Goal: Task Accomplishment & Management: Manage account settings

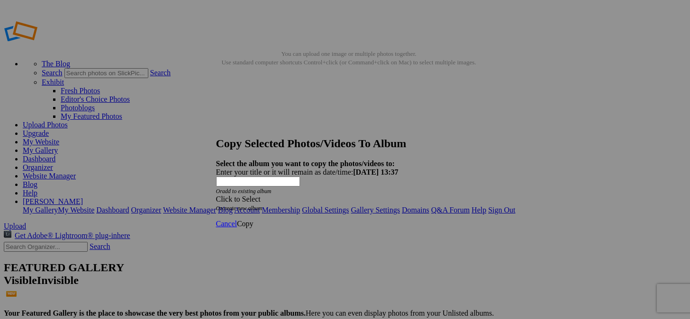
click at [216, 195] on span at bounding box center [216, 199] width 0 height 8
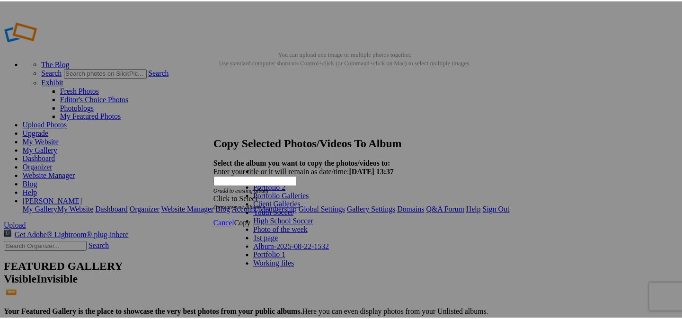
scroll to position [40, 0]
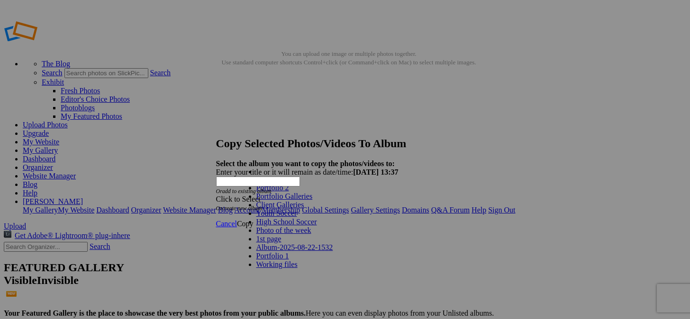
click at [260, 260] on link "Working files" at bounding box center [276, 264] width 41 height 8
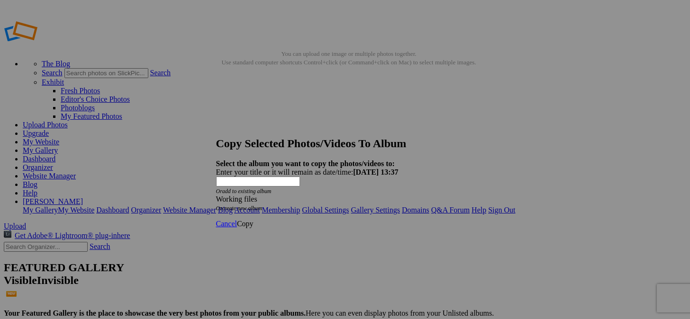
click at [253, 220] on span "Copy" at bounding box center [245, 224] width 17 height 8
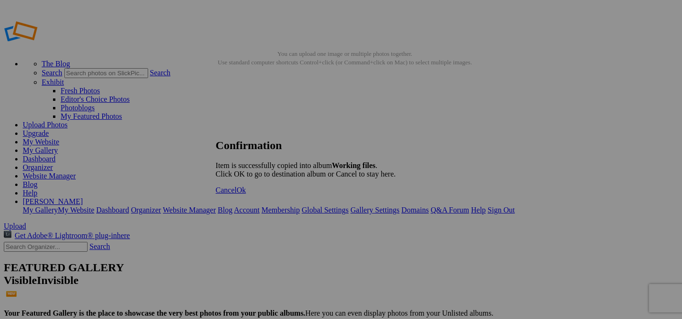
click at [246, 194] on span "Ok" at bounding box center [241, 190] width 9 height 8
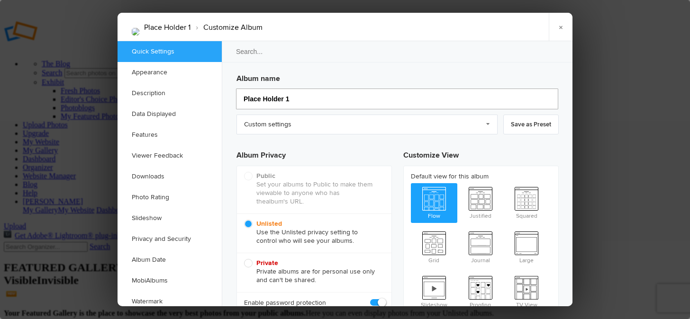
drag, startPoint x: 289, startPoint y: 99, endPoint x: 215, endPoint y: 100, distance: 74.4
click at [215, 100] on div "Quick Settings Appearance Description Data Displayed Features Viewer Feedback D…" at bounding box center [344, 173] width 455 height 265
type input "The"
type input "The Wh"
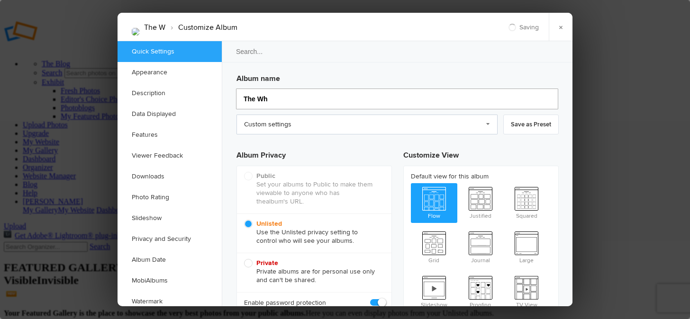
type input "The W"
type input "The Whey St"
type input "The Whey S"
type input "The [GEOGRAPHIC_DATA]"
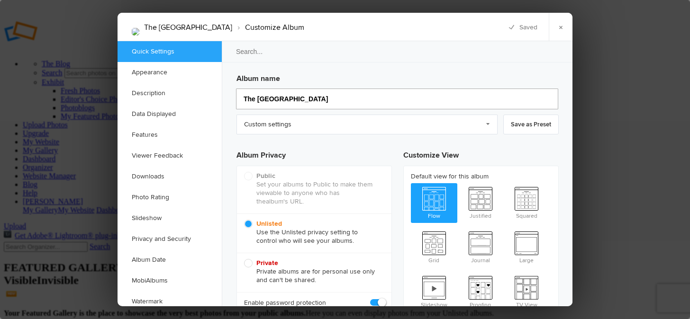
scroll to position [47, 0]
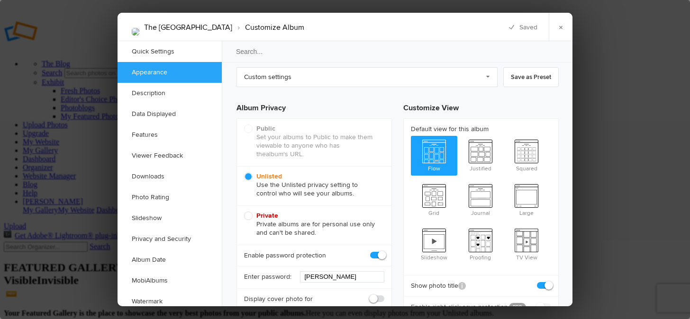
type input "The [GEOGRAPHIC_DATA]"
drag, startPoint x: 332, startPoint y: 276, endPoint x: 301, endPoint y: 280, distance: 31.6
click at [301, 280] on div "Enter password: Smith" at bounding box center [314, 277] width 154 height 22
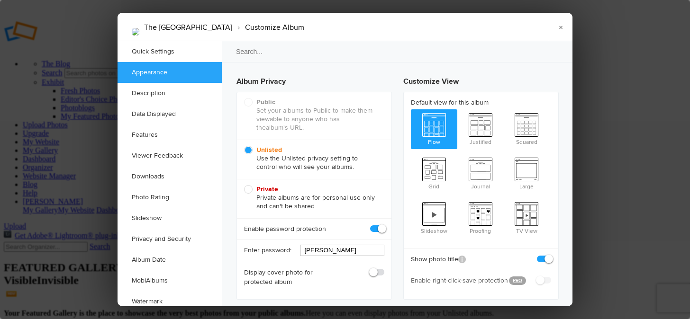
scroll to position [0, 0]
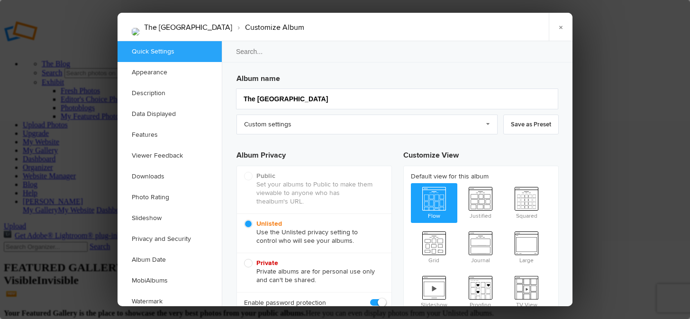
type input "Mackenzie"
drag, startPoint x: 476, startPoint y: 28, endPoint x: 476, endPoint y: 20, distance: 8.5
click at [476, 20] on div "The Whey Station › Customize Album × Saving Saved" at bounding box center [344, 27] width 455 height 28
click at [564, 28] on link "×" at bounding box center [560, 27] width 24 height 28
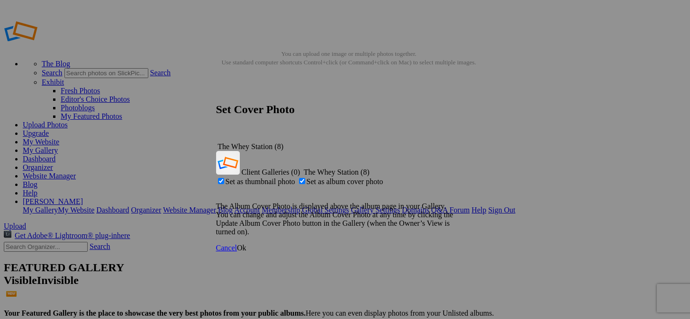
click at [246, 244] on span "Ok" at bounding box center [241, 248] width 9 height 8
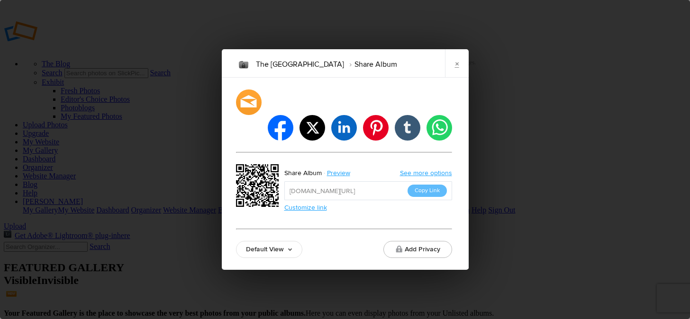
click at [259, 241] on link "Default View" at bounding box center [269, 249] width 66 height 17
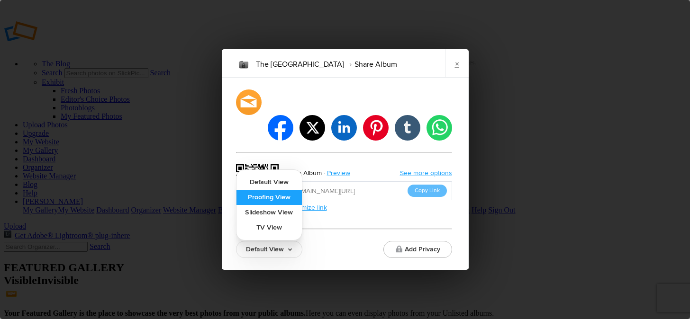
click at [259, 190] on link "Proofing View" at bounding box center [268, 197] width 65 height 15
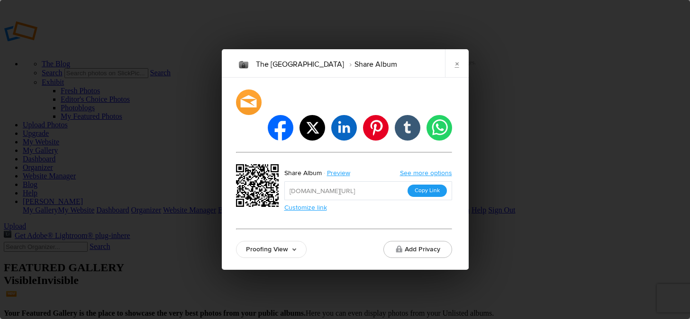
click at [424, 185] on button "Copy Link" at bounding box center [426, 191] width 39 height 12
click at [458, 74] on link "×" at bounding box center [457, 63] width 24 height 28
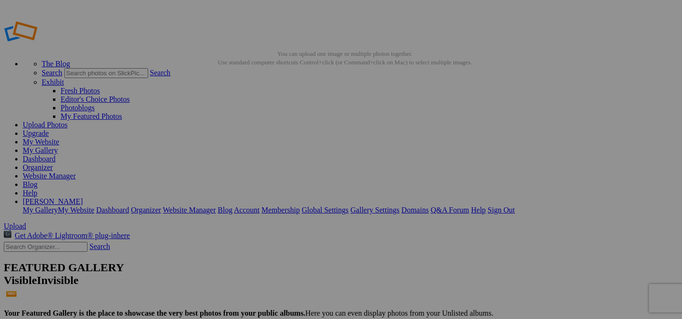
type input "T"
type input "Sample Client Gallery"
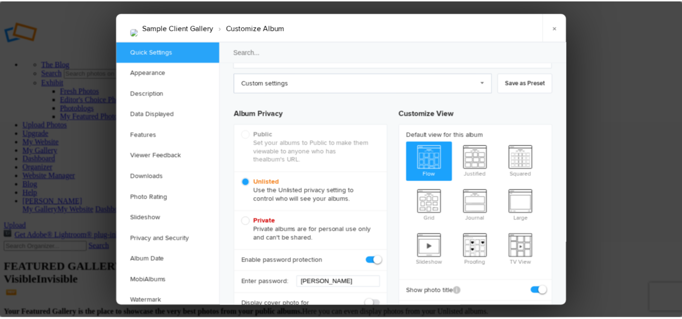
scroll to position [95, 0]
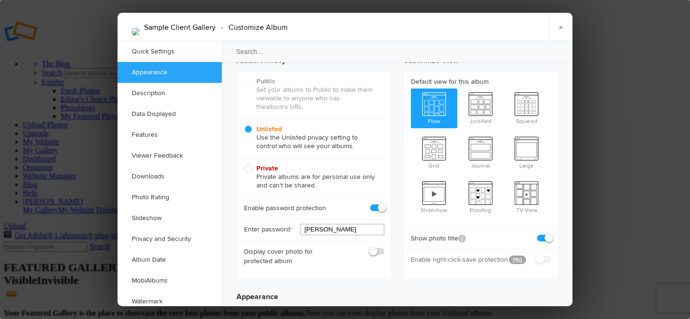
drag, startPoint x: 346, startPoint y: 227, endPoint x: 266, endPoint y: 230, distance: 79.6
click at [266, 230] on div "Enter password: Mackenzie" at bounding box center [314, 230] width 154 height 22
type input "1234"
click at [559, 29] on link "×" at bounding box center [560, 27] width 24 height 28
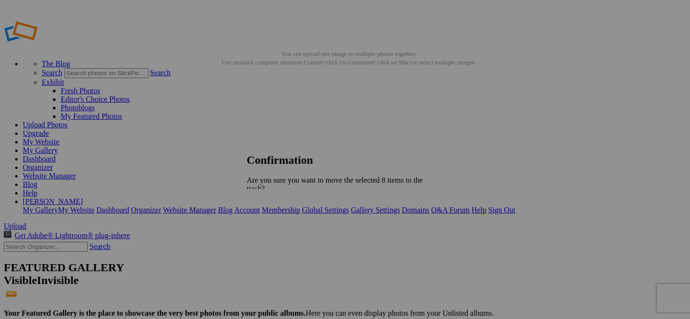
click at [278, 226] on span "Yes" at bounding box center [273, 230] width 11 height 8
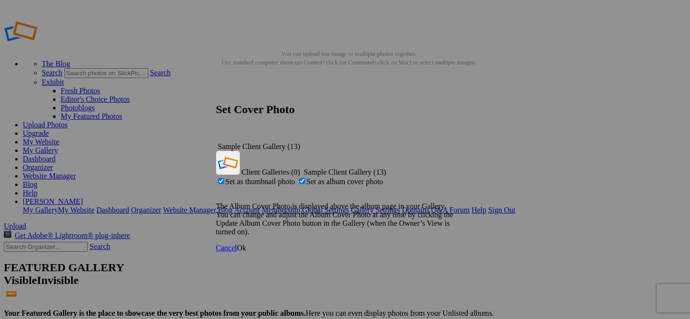
click at [246, 244] on span "Ok" at bounding box center [241, 248] width 9 height 8
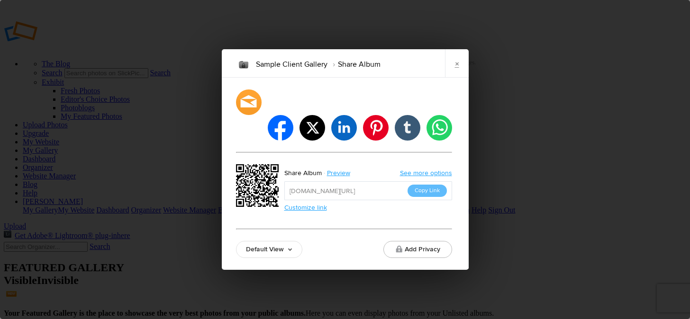
click at [269, 241] on link "Default View" at bounding box center [269, 249] width 66 height 17
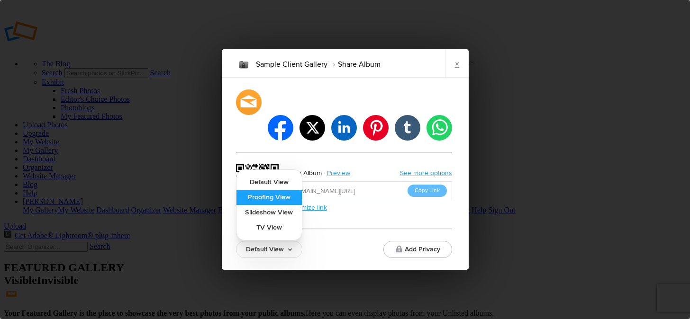
click at [260, 190] on link "Proofing View" at bounding box center [268, 197] width 65 height 15
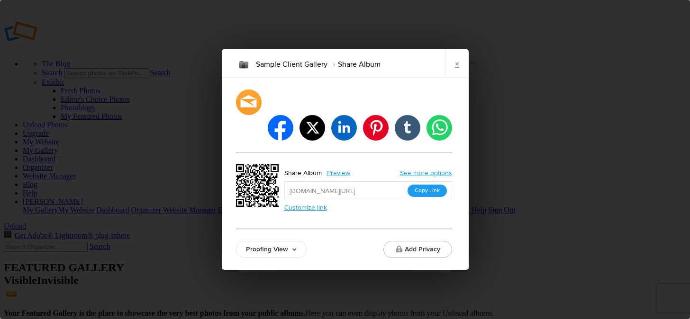
click at [419, 185] on button "Copy Link" at bounding box center [426, 191] width 39 height 12
click at [423, 241] on button "Add Privacy" at bounding box center [417, 249] width 69 height 17
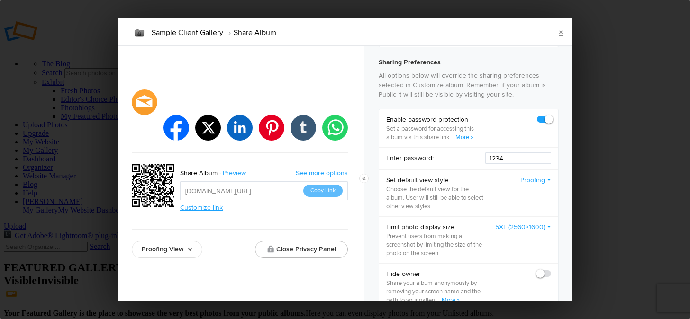
scroll to position [237, 0]
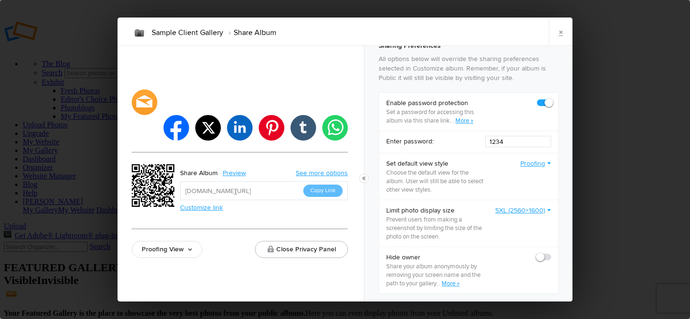
click at [538, 167] on link "Proofing" at bounding box center [535, 163] width 31 height 9
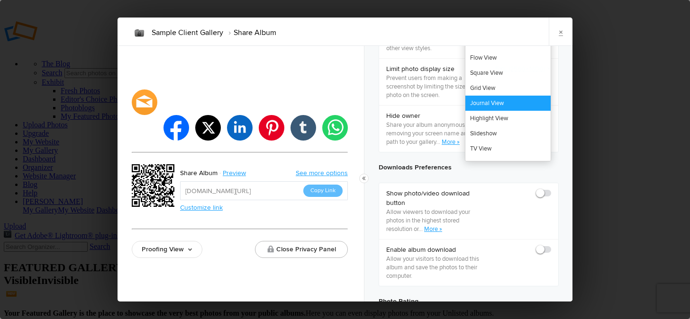
scroll to position [379, 0]
click at [371, 131] on div "Add Privacy Choose the privacy settings for this share. Use these options toget…" at bounding box center [468, 173] width 208 height 255
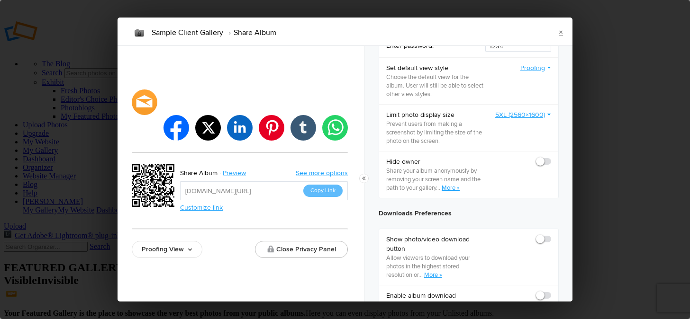
scroll to position [284, 0]
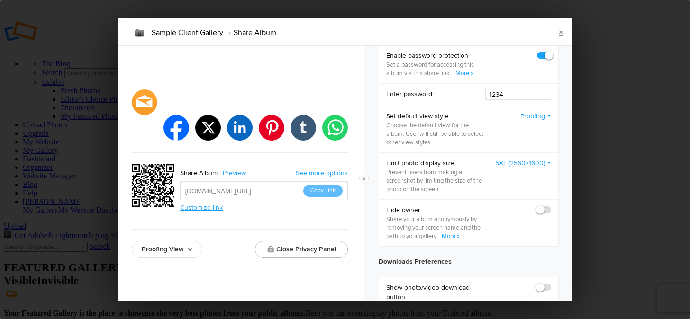
click at [538, 166] on link "5XL (2560×1600)" at bounding box center [523, 163] width 56 height 9
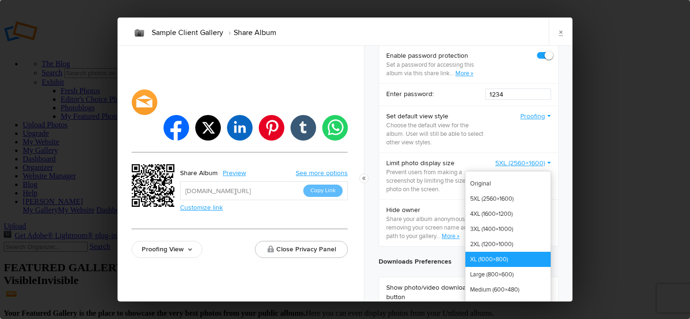
click at [472, 261] on link "XL (1000×800)" at bounding box center [507, 259] width 85 height 15
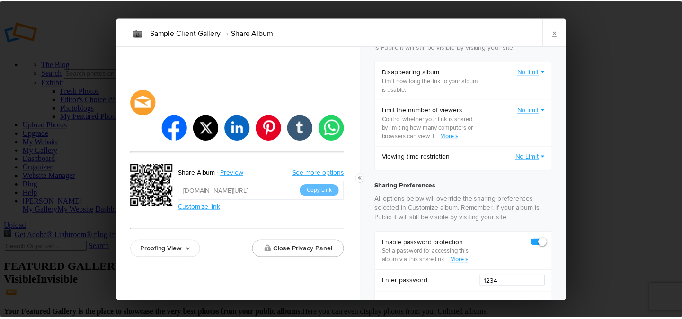
scroll to position [0, 0]
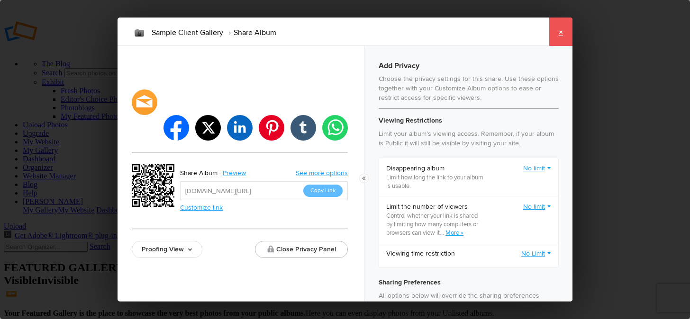
click at [557, 31] on link "×" at bounding box center [560, 32] width 24 height 28
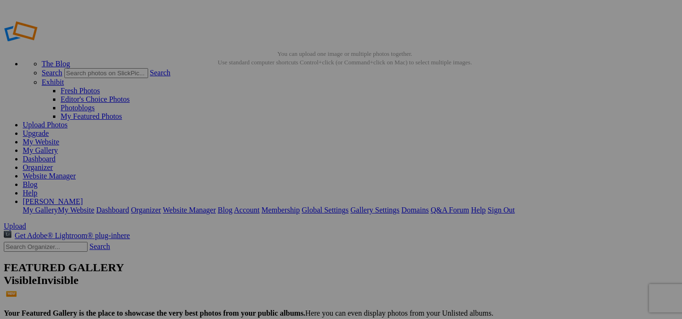
type input "Sample Client Gallery"
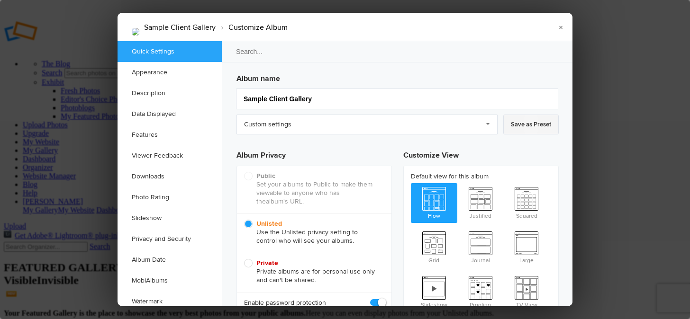
click at [523, 124] on link "Save as Preset" at bounding box center [530, 125] width 55 height 20
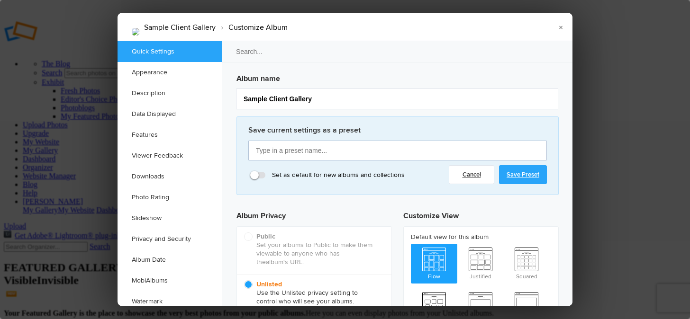
click at [353, 153] on input "text" at bounding box center [397, 151] width 298 height 20
type input "Client Gallery"
click at [509, 174] on link "Save Preset" at bounding box center [523, 174] width 48 height 19
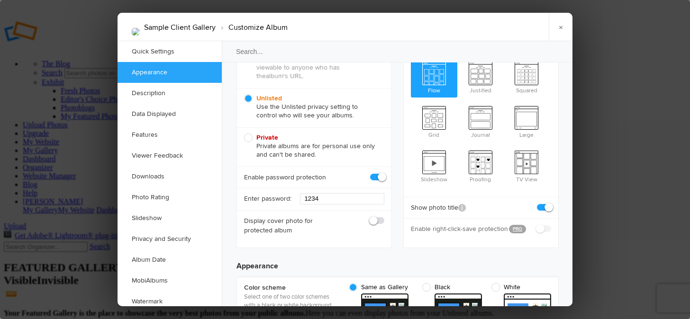
scroll to position [142, 0]
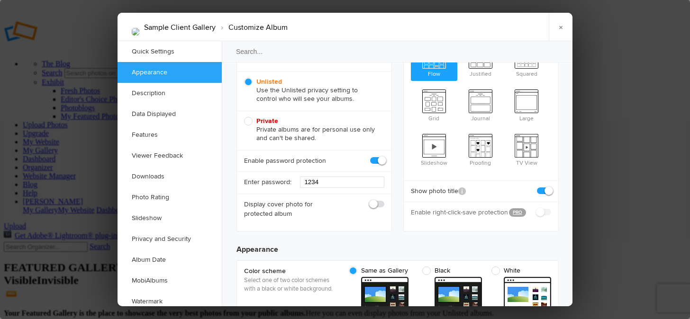
click at [384, 200] on span at bounding box center [384, 200] width 0 height 0
click at [384, 200] on input "checkbox" at bounding box center [384, 199] width 0 height 0
checkbox input "true"
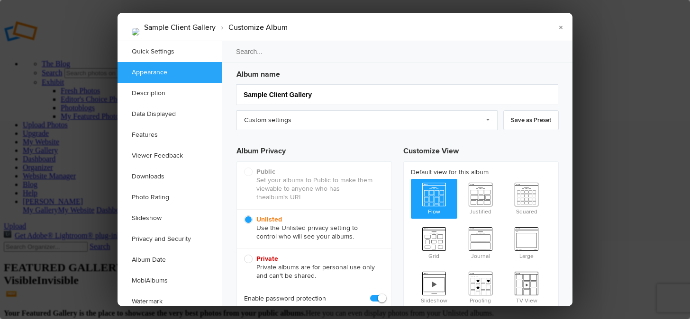
scroll to position [0, 0]
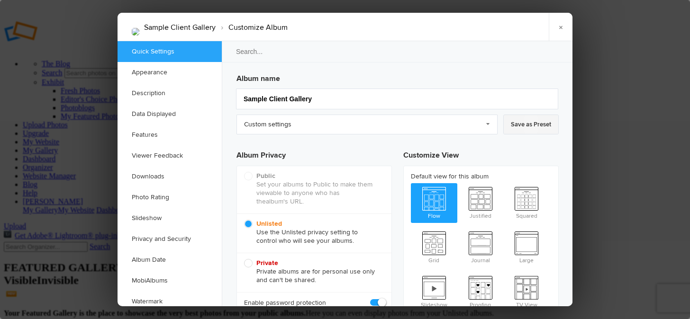
click at [522, 126] on link "Save as Preset" at bounding box center [530, 125] width 55 height 20
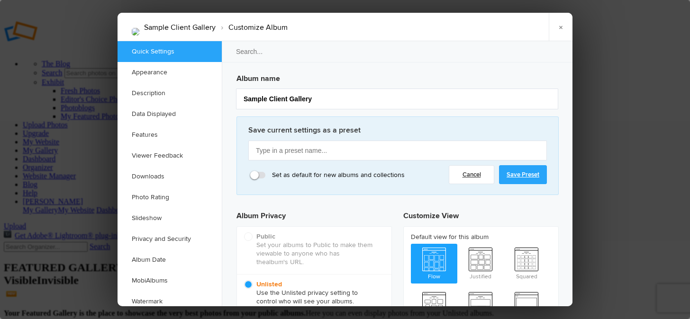
click at [459, 176] on link "Cancel" at bounding box center [471, 174] width 45 height 19
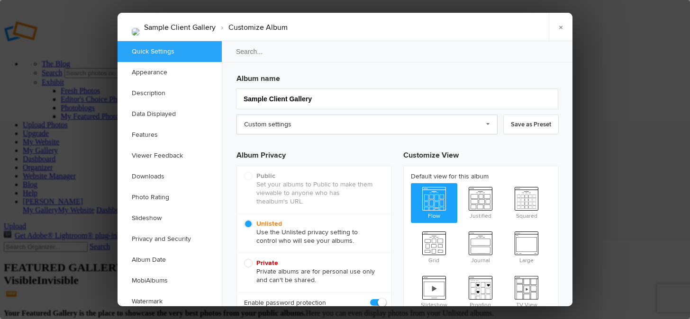
click at [493, 124] on link "Custom settings" at bounding box center [366, 125] width 261 height 20
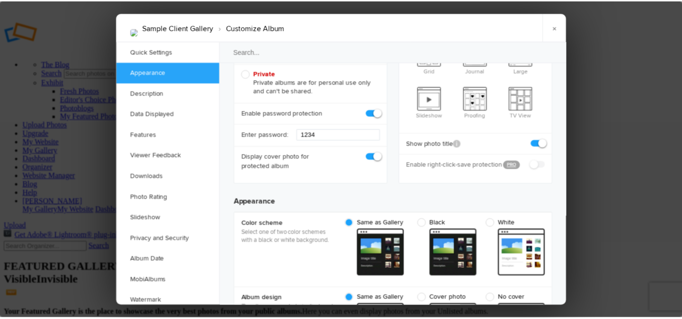
scroll to position [189, 0]
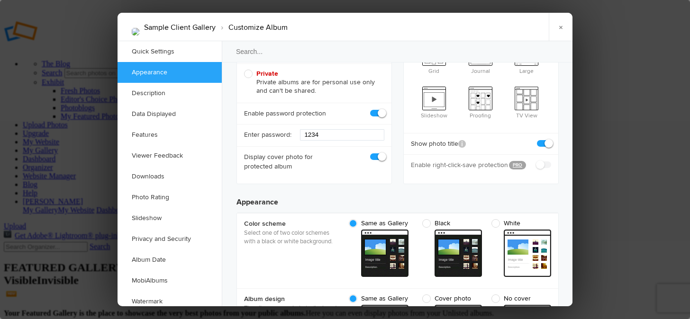
click at [551, 139] on span at bounding box center [551, 139] width 0 height 0
click at [550, 139] on input "checkbox" at bounding box center [550, 139] width 0 height 0
checkbox input "false"
click at [557, 26] on link "×" at bounding box center [560, 27] width 24 height 28
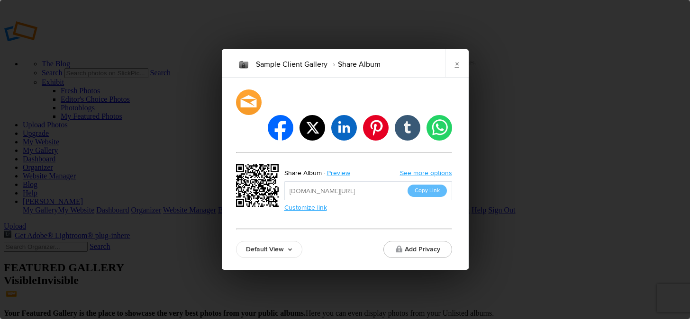
click at [259, 241] on link "Default View" at bounding box center [269, 249] width 66 height 17
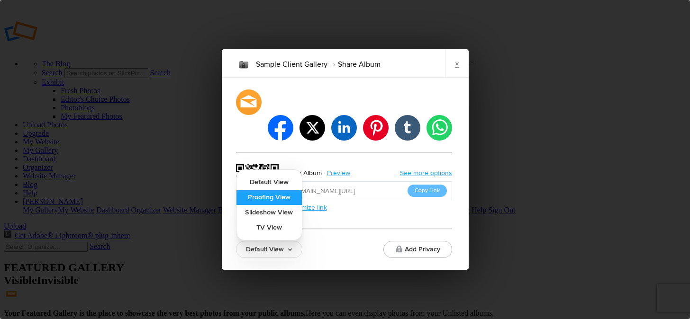
click at [257, 190] on link "Proofing View" at bounding box center [268, 197] width 65 height 15
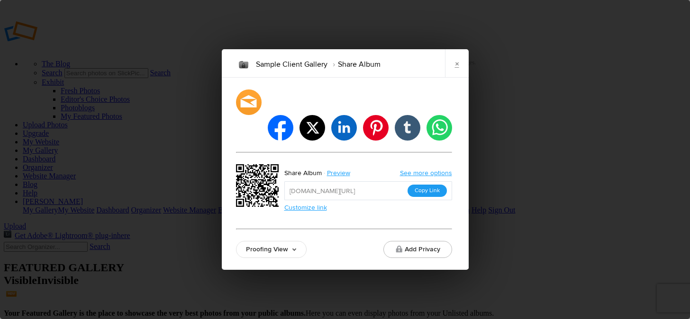
click at [421, 185] on button "Copy Link" at bounding box center [426, 191] width 39 height 12
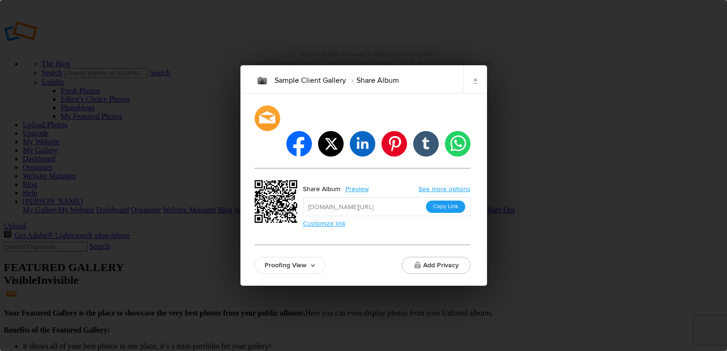
click at [434, 201] on button "Copy Link" at bounding box center [445, 207] width 39 height 12
click at [476, 93] on link "×" at bounding box center [476, 79] width 24 height 28
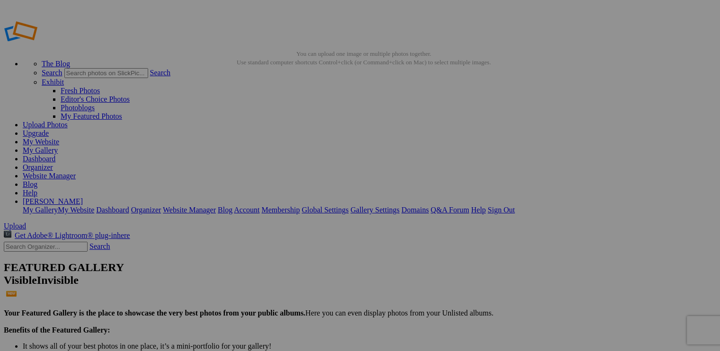
click at [260, 206] on link "Account" at bounding box center [247, 210] width 26 height 8
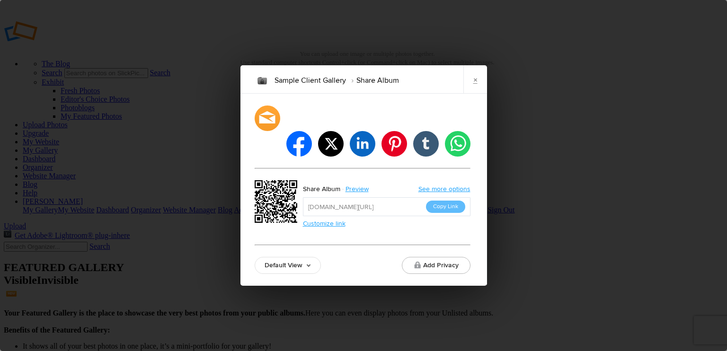
click at [284, 257] on link "Default View" at bounding box center [288, 265] width 66 height 17
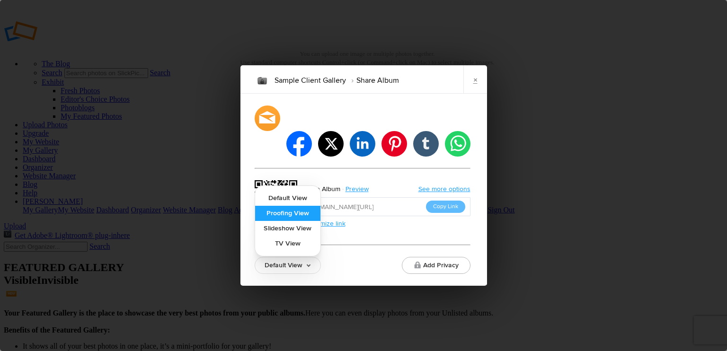
click at [280, 206] on link "Proofing View" at bounding box center [287, 213] width 65 height 15
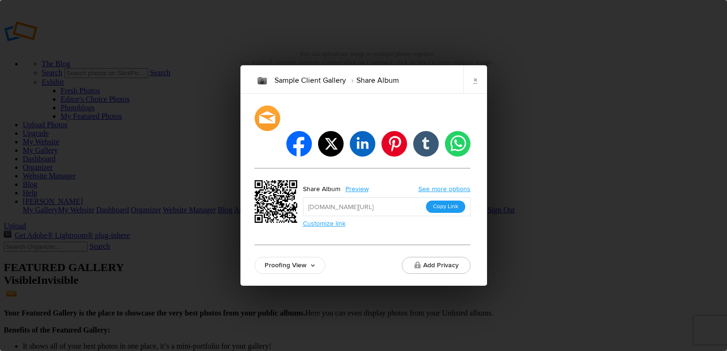
click at [440, 201] on button "Copy Link" at bounding box center [445, 207] width 39 height 12
click at [438, 201] on button "Copy Link" at bounding box center [445, 207] width 39 height 12
click at [479, 90] on link "×" at bounding box center [476, 79] width 24 height 28
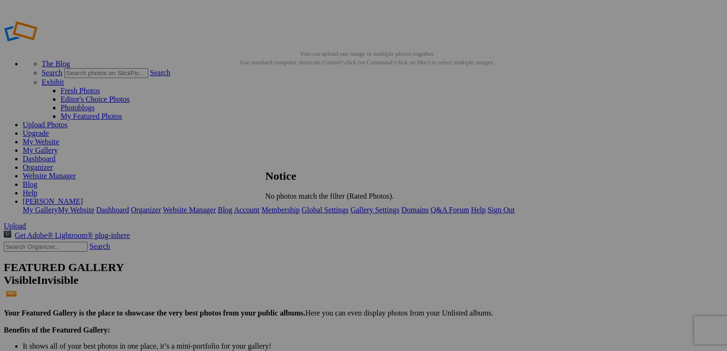
click at [283, 211] on span "Close" at bounding box center [274, 212] width 17 height 8
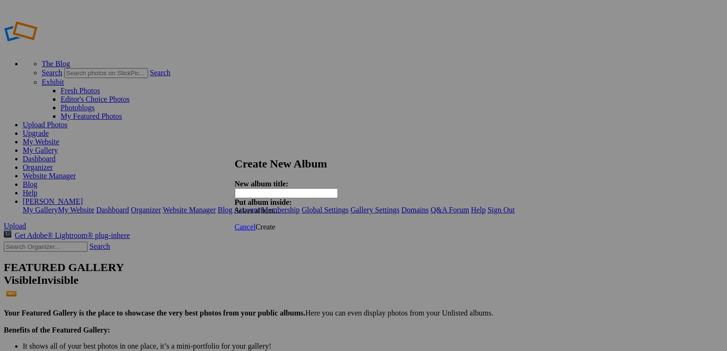
click at [280, 207] on span "Select album..." at bounding box center [257, 211] width 45 height 8
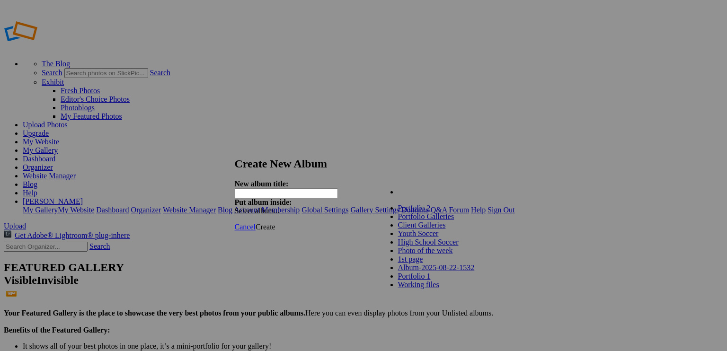
click at [404, 229] on span "Client Galleries" at bounding box center [422, 225] width 48 height 8
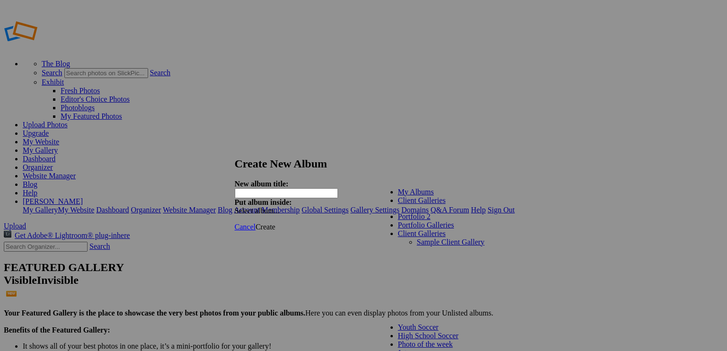
click at [296, 189] on input "text" at bounding box center [286, 194] width 103 height 10
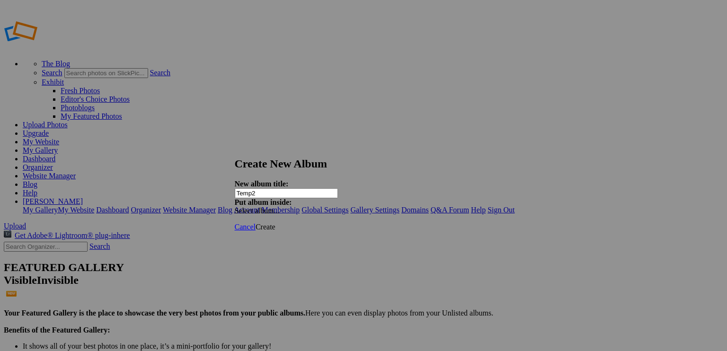
type input "Temp2"
click at [276, 223] on span "Create" at bounding box center [266, 227] width 20 height 8
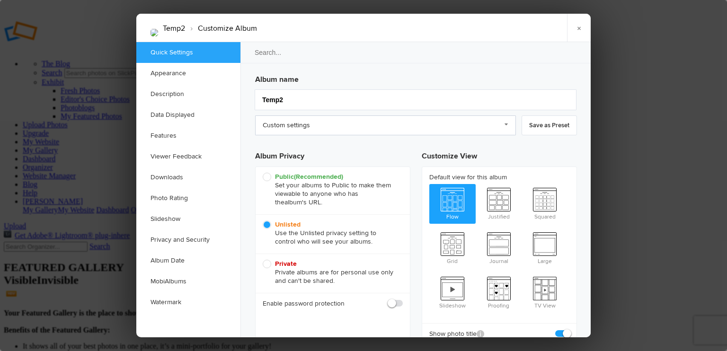
click at [504, 121] on link "Custom settings" at bounding box center [385, 126] width 261 height 20
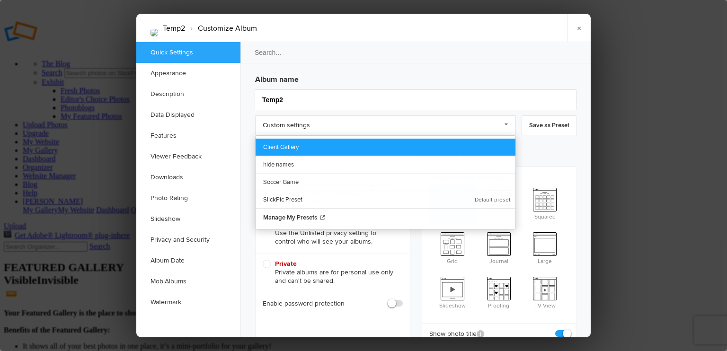
click at [275, 146] on link "Client Gallery" at bounding box center [386, 147] width 260 height 17
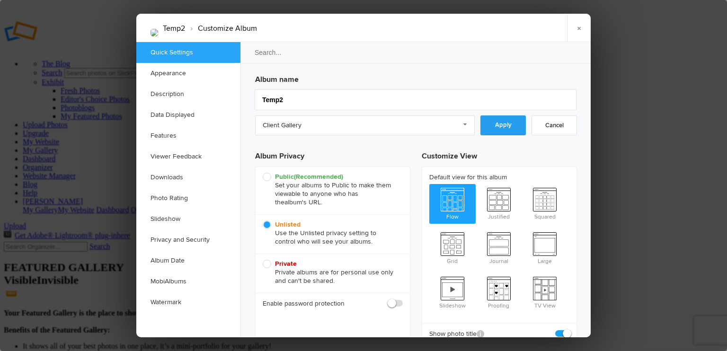
click at [506, 125] on link "Apply" at bounding box center [503, 126] width 45 height 20
checkbox input "true"
checkbox input "false"
checkbox input "true"
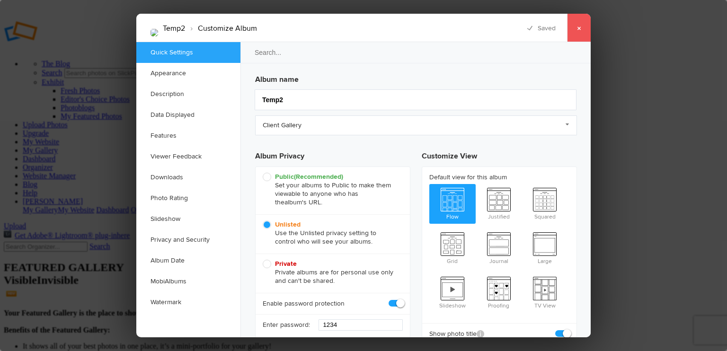
click at [579, 29] on link "×" at bounding box center [579, 28] width 24 height 28
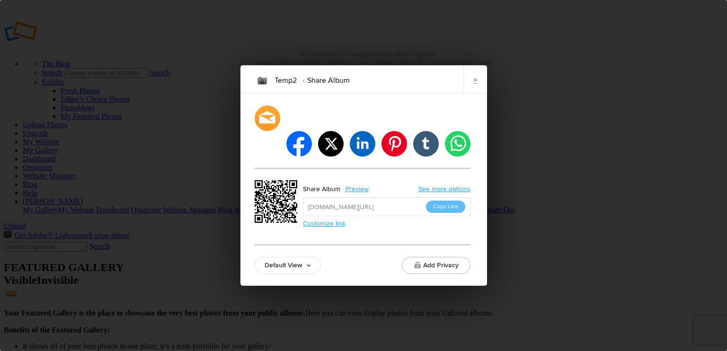
click at [297, 257] on link "Default View" at bounding box center [288, 265] width 66 height 17
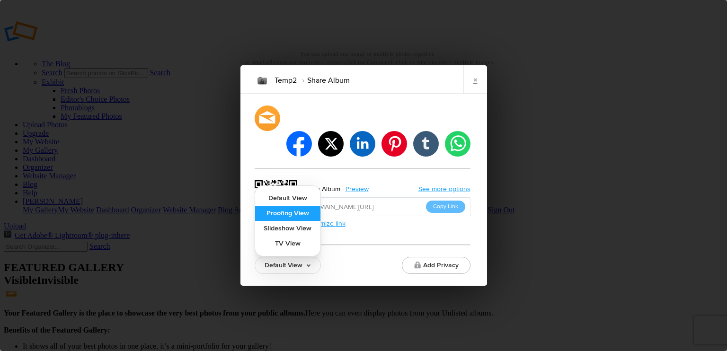
click at [277, 206] on link "Proofing View" at bounding box center [287, 213] width 65 height 15
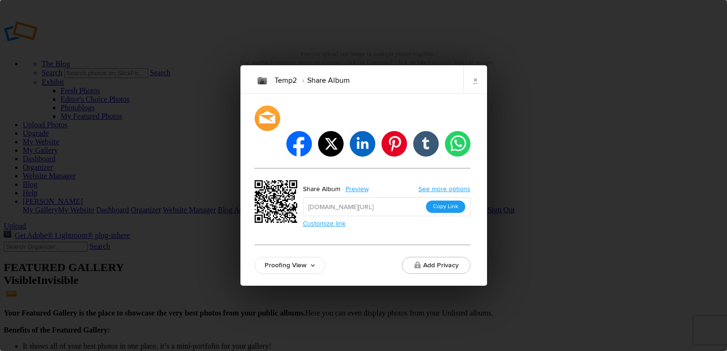
click at [443, 201] on button "Copy Link" at bounding box center [445, 207] width 39 height 12
click at [474, 94] on link "×" at bounding box center [476, 79] width 24 height 28
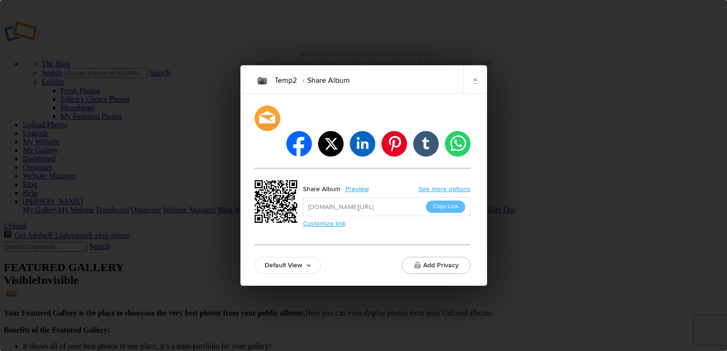
click at [306, 257] on link "Default View" at bounding box center [288, 265] width 66 height 17
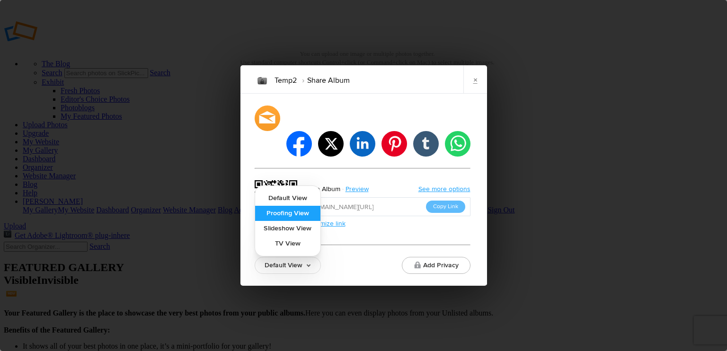
click at [278, 206] on link "Proofing View" at bounding box center [287, 213] width 65 height 15
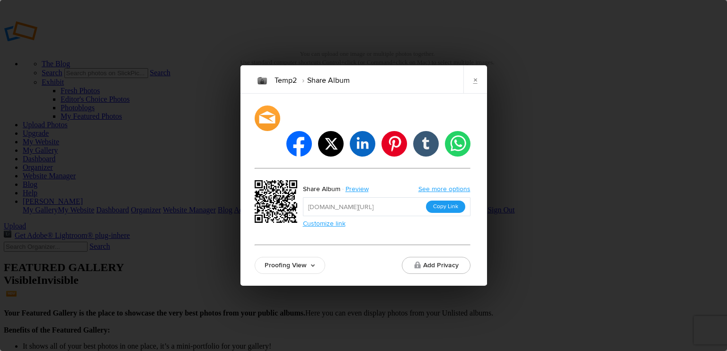
click at [440, 201] on button "Copy Link" at bounding box center [445, 207] width 39 height 12
click at [476, 92] on link "×" at bounding box center [476, 79] width 24 height 28
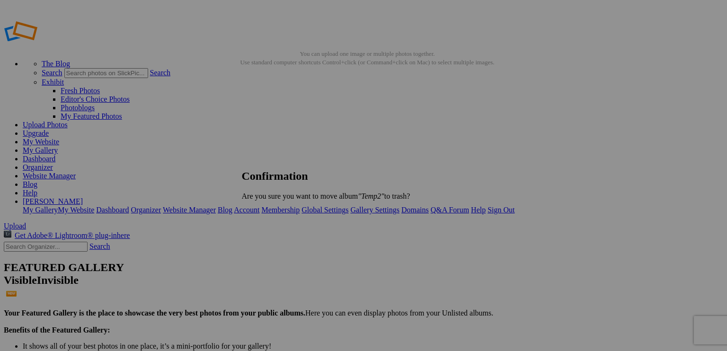
click at [274, 211] on span "Yes" at bounding box center [268, 212] width 11 height 8
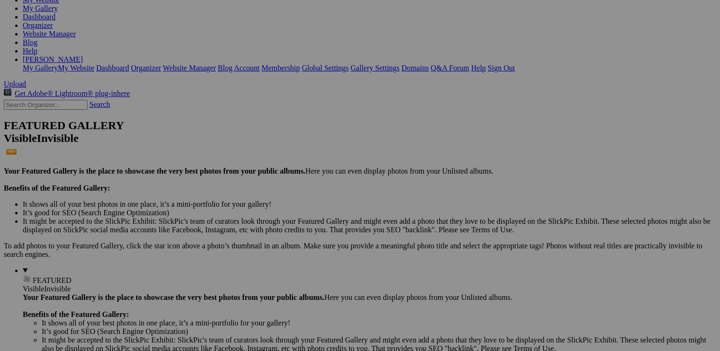
scroll to position [47, 0]
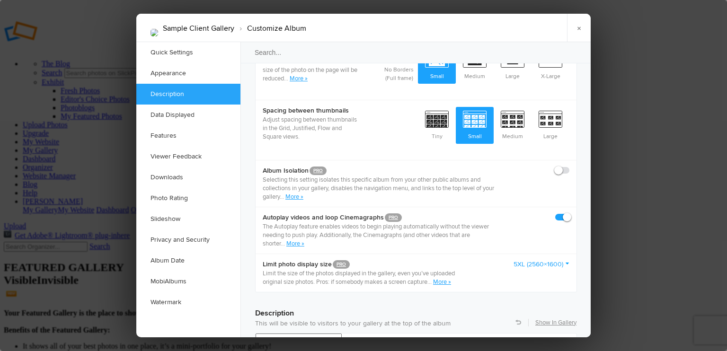
scroll to position [616, 0]
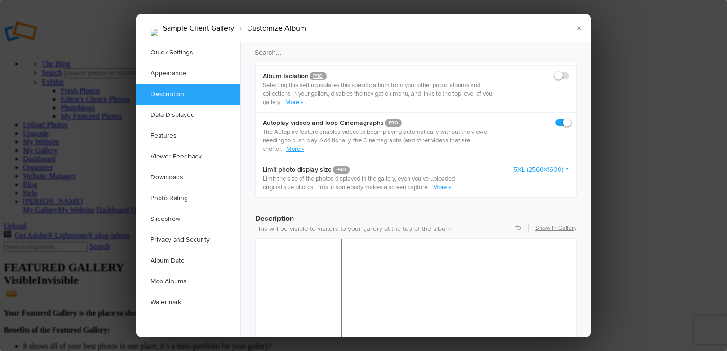
click at [538, 165] on link "5XL (2560×1600)" at bounding box center [542, 169] width 56 height 9
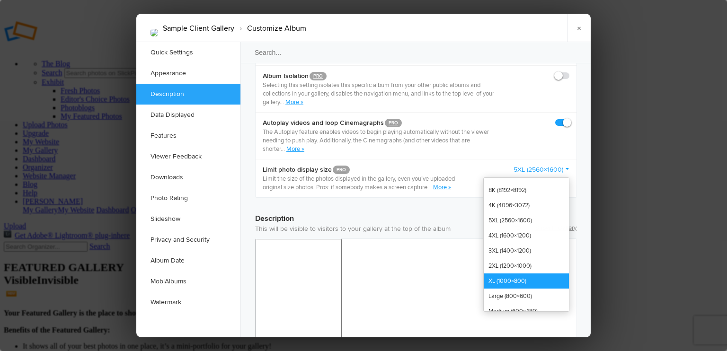
click at [497, 274] on link "XL (1000×800)" at bounding box center [526, 281] width 85 height 15
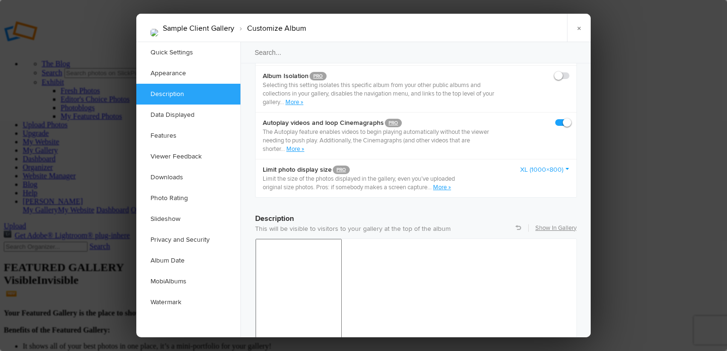
click at [469, 28] on div "Sample Client Gallery › Customize Album × Saving Saved" at bounding box center [363, 28] width 455 height 28
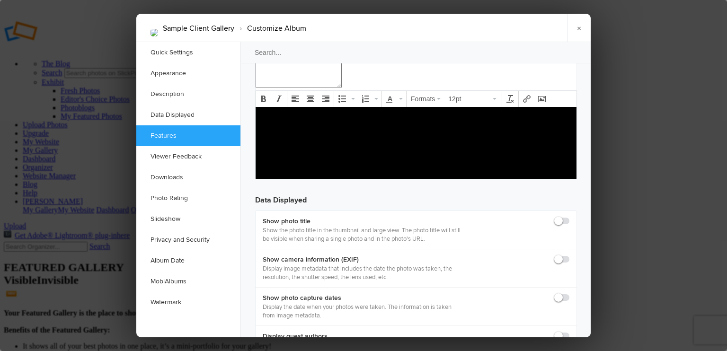
scroll to position [1231, 0]
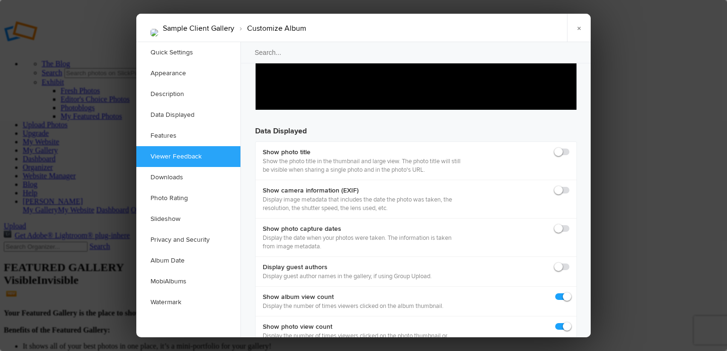
scroll to position [1279, 0]
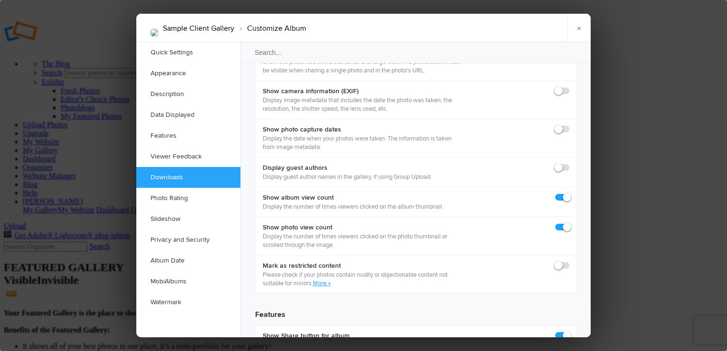
scroll to position [1326, 0]
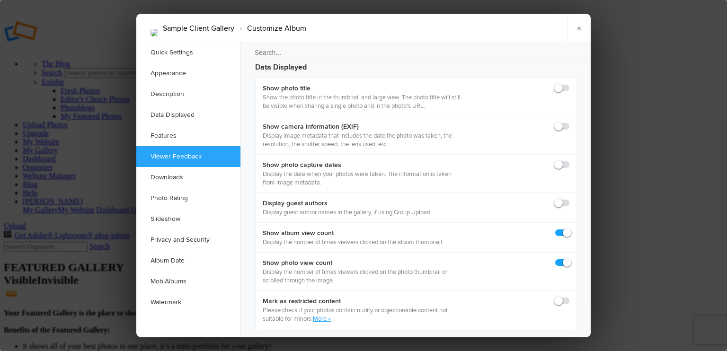
checkbox input "true"
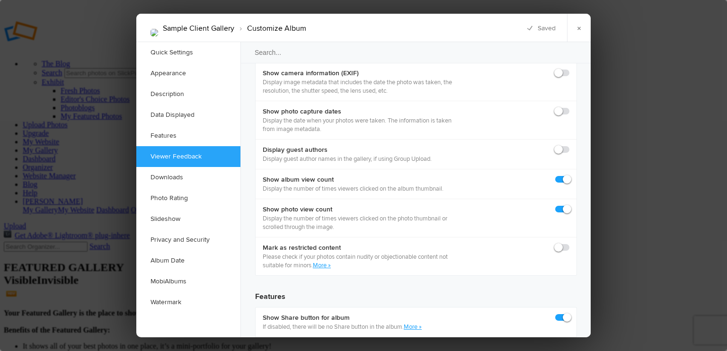
scroll to position [1421, 0]
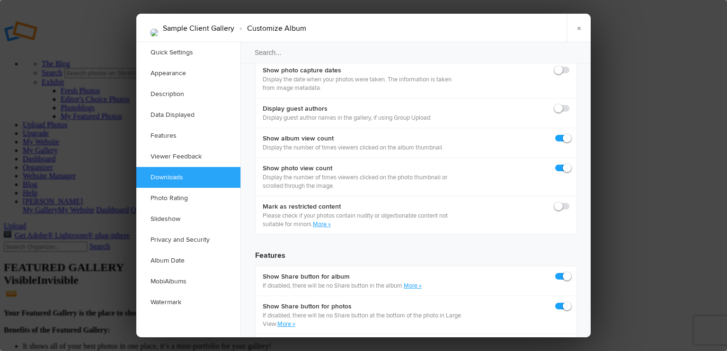
checkbox input "false"
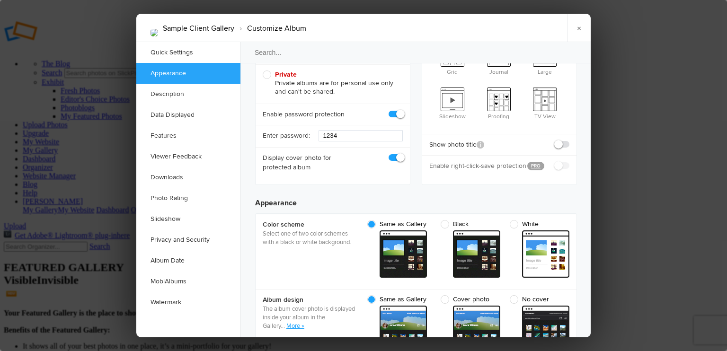
scroll to position [0, 0]
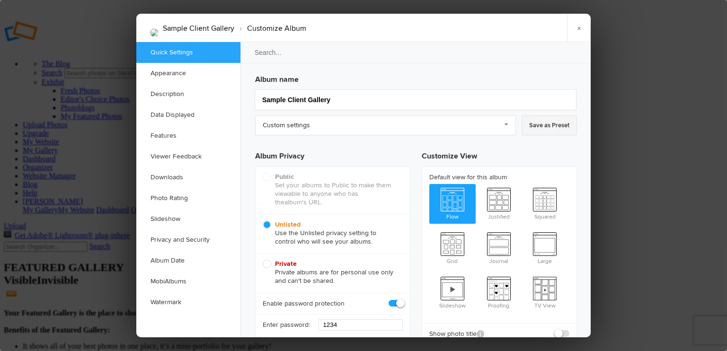
click at [551, 124] on link "Save as Preset" at bounding box center [549, 126] width 55 height 20
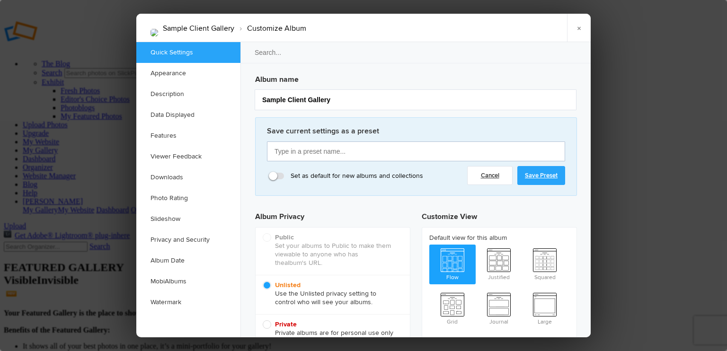
click at [324, 154] on input "text" at bounding box center [416, 152] width 298 height 20
type input "Client Gallery"
click at [537, 176] on link "Save Preset" at bounding box center [542, 175] width 48 height 19
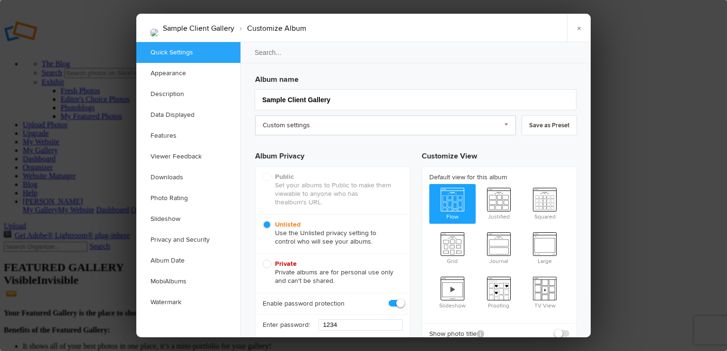
click at [503, 128] on link "Custom settings" at bounding box center [385, 126] width 261 height 20
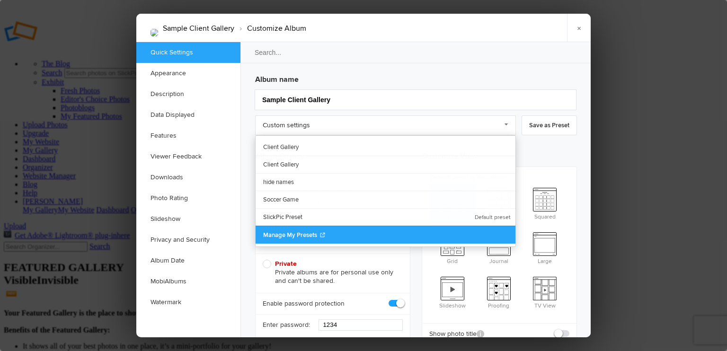
click at [275, 232] on span "Manage My Presets" at bounding box center [290, 236] width 54 height 8
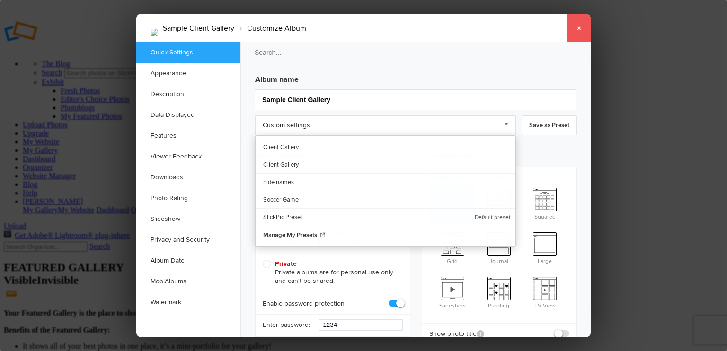
click at [580, 27] on link "×" at bounding box center [579, 28] width 24 height 28
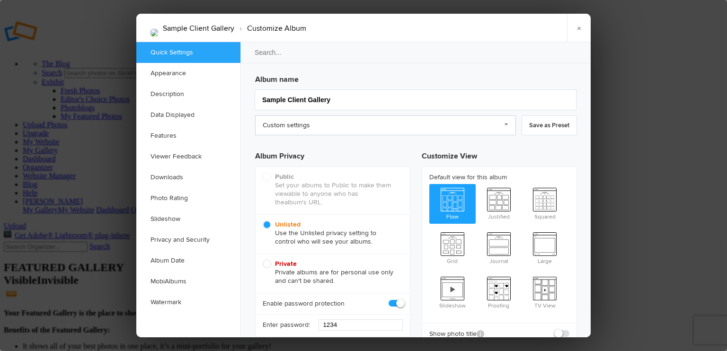
click at [355, 128] on link "Custom settings" at bounding box center [385, 126] width 261 height 20
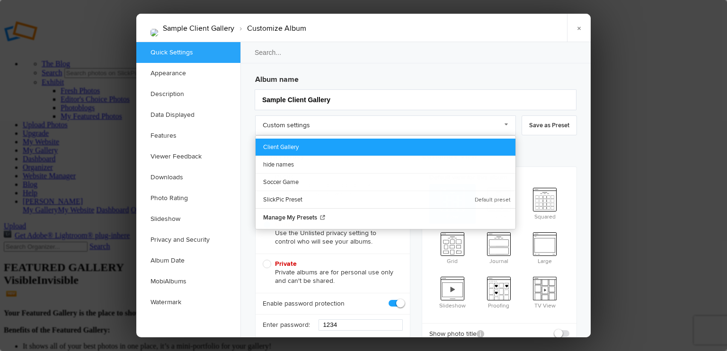
click at [291, 141] on link "Client Gallery" at bounding box center [386, 147] width 260 height 17
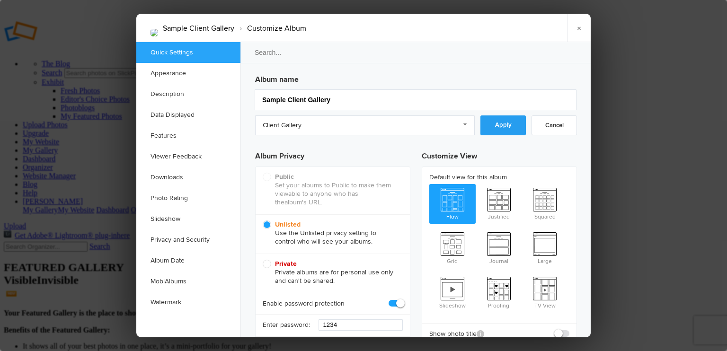
click at [484, 126] on link "Apply" at bounding box center [503, 126] width 45 height 20
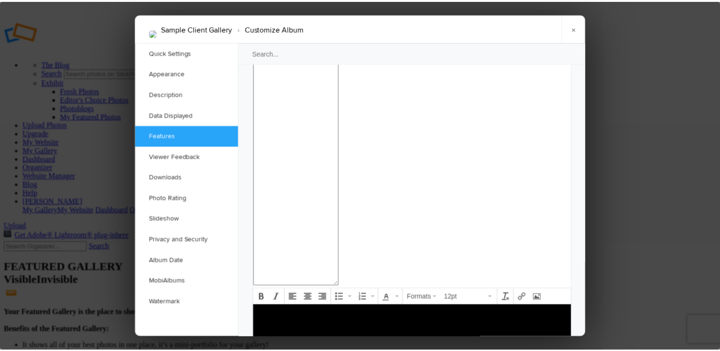
scroll to position [663, 0]
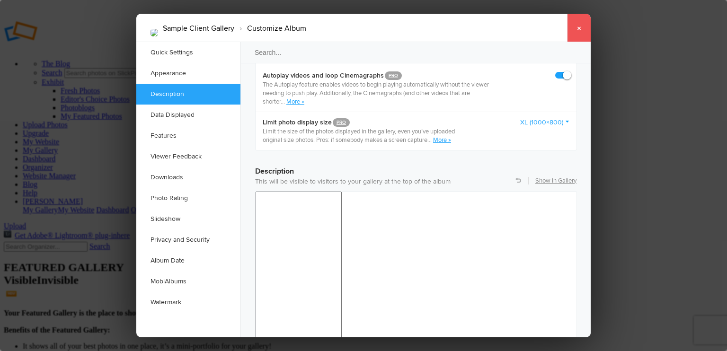
click at [583, 27] on link "×" at bounding box center [579, 28] width 24 height 28
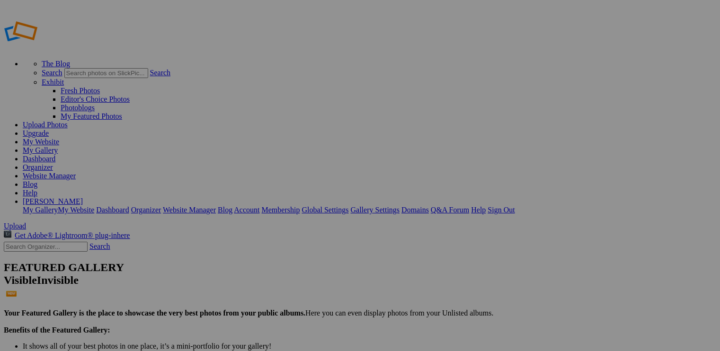
drag, startPoint x: 359, startPoint y: 165, endPoint x: 322, endPoint y: 146, distance: 41.3
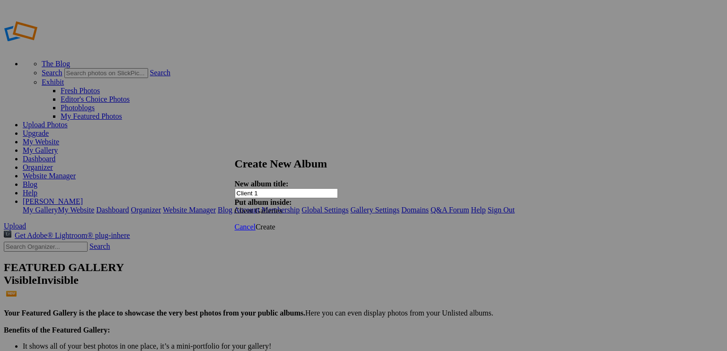
type input "Client 1"
click at [276, 223] on span "Create" at bounding box center [266, 227] width 20 height 8
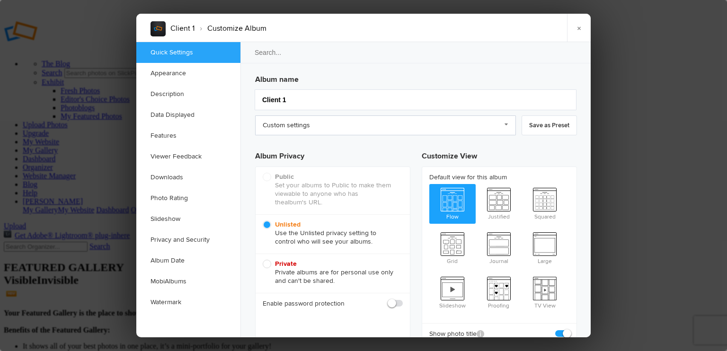
click at [508, 125] on link "Custom settings" at bounding box center [385, 126] width 261 height 20
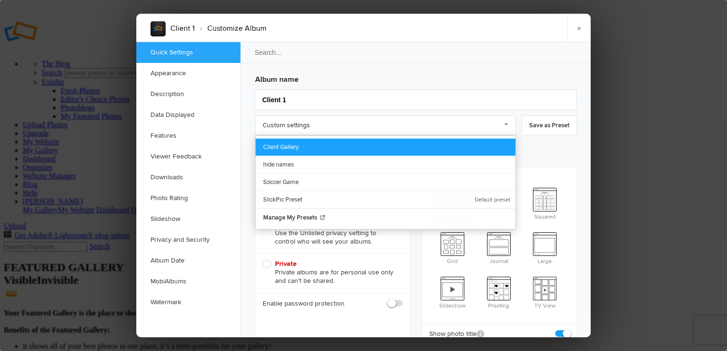
click at [267, 148] on link "Client Gallery" at bounding box center [386, 147] width 260 height 17
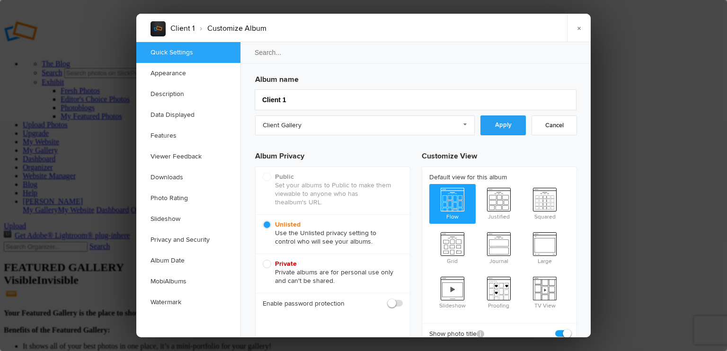
click at [493, 125] on link "Apply" at bounding box center [503, 126] width 45 height 20
checkbox input "true"
checkbox input "false"
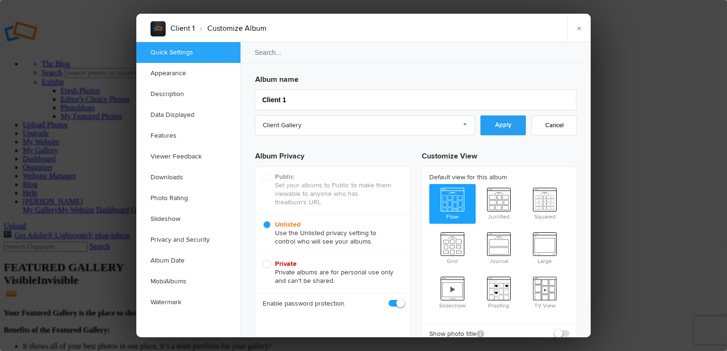
checkbox input "true"
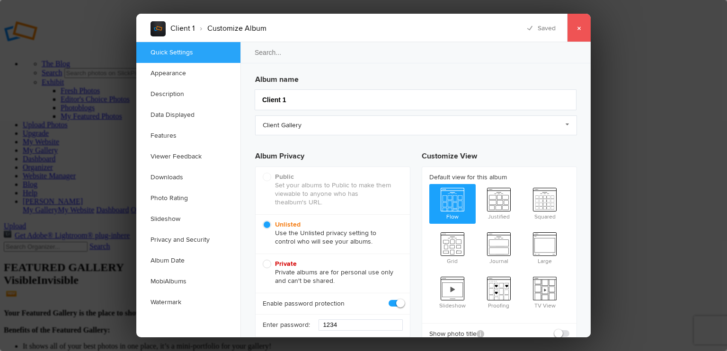
click at [580, 26] on link "×" at bounding box center [579, 28] width 24 height 28
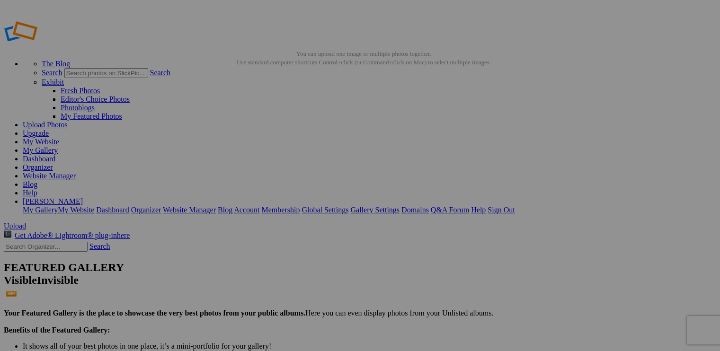
click at [55, 155] on link "Dashboard" at bounding box center [39, 159] width 33 height 8
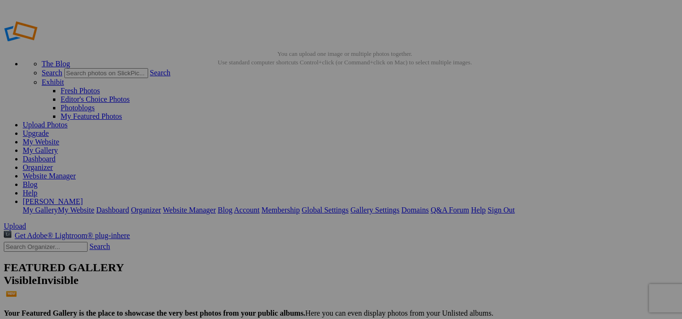
click at [59, 138] on link "My Website" at bounding box center [41, 142] width 36 height 8
click at [53, 163] on link "Organizer" at bounding box center [38, 167] width 30 height 8
click at [76, 172] on link "Website Manager" at bounding box center [49, 176] width 53 height 8
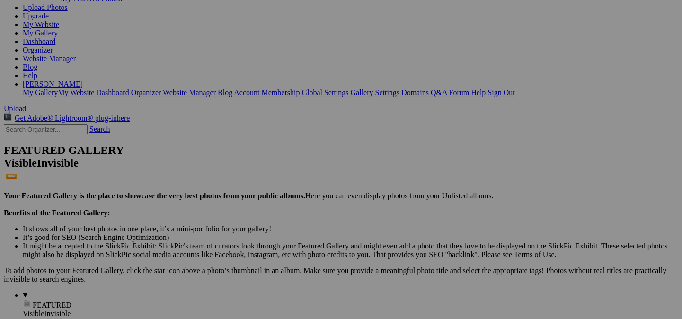
scroll to position [142, 0]
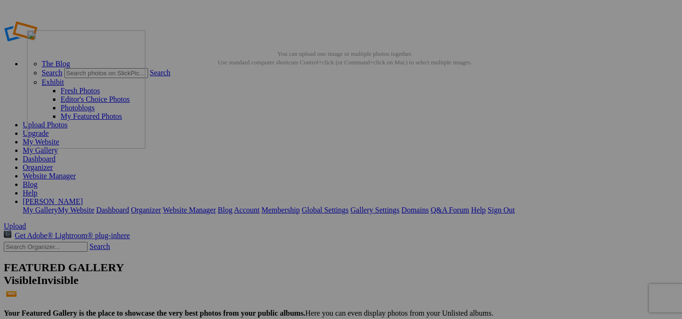
drag, startPoint x: 365, startPoint y: 163, endPoint x: 163, endPoint y: 99, distance: 211.5
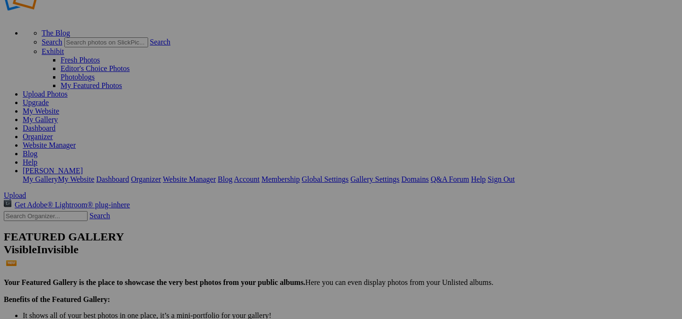
scroll to position [47, 0]
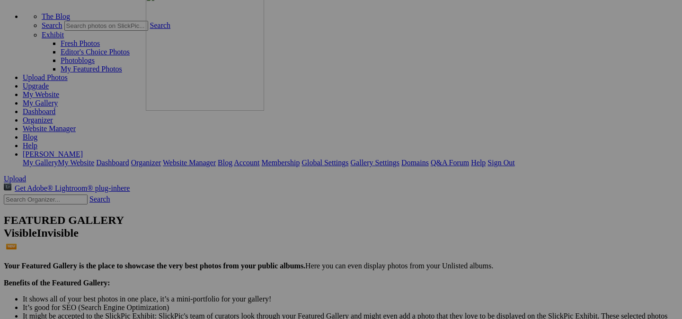
drag, startPoint x: 192, startPoint y: 279, endPoint x: 282, endPoint y: 26, distance: 269.1
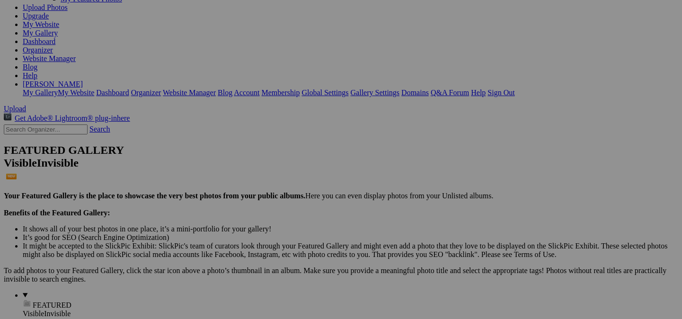
scroll to position [142, 0]
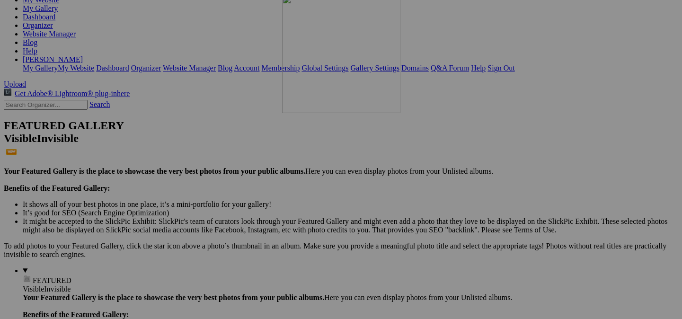
drag, startPoint x: 201, startPoint y: 199, endPoint x: 419, endPoint y: -65, distance: 342.1
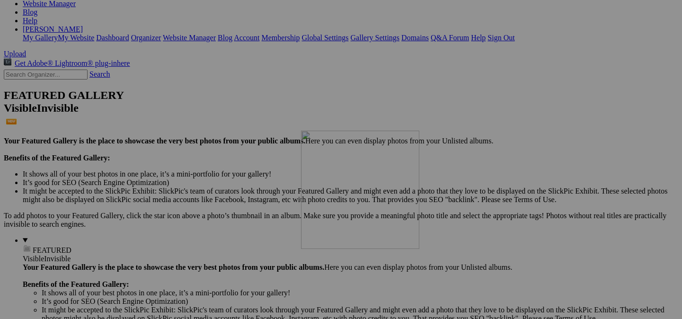
drag, startPoint x: 361, startPoint y: 68, endPoint x: 438, endPoint y: 70, distance: 76.8
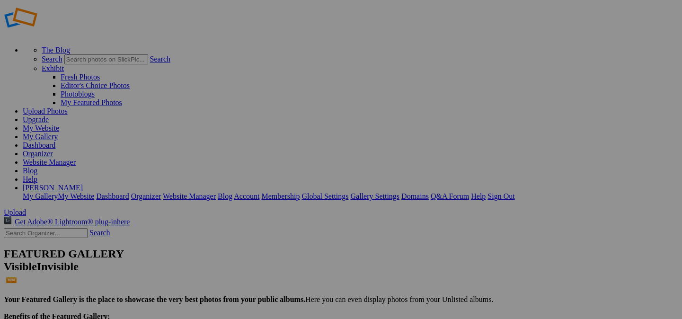
scroll to position [0, 0]
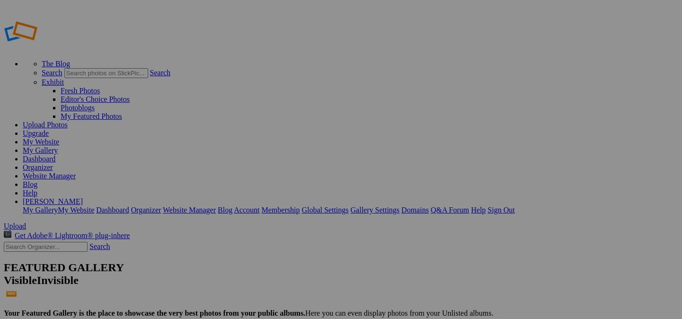
click at [76, 172] on link "Website Manager" at bounding box center [49, 176] width 53 height 8
